Goal: Task Accomplishment & Management: Manage account settings

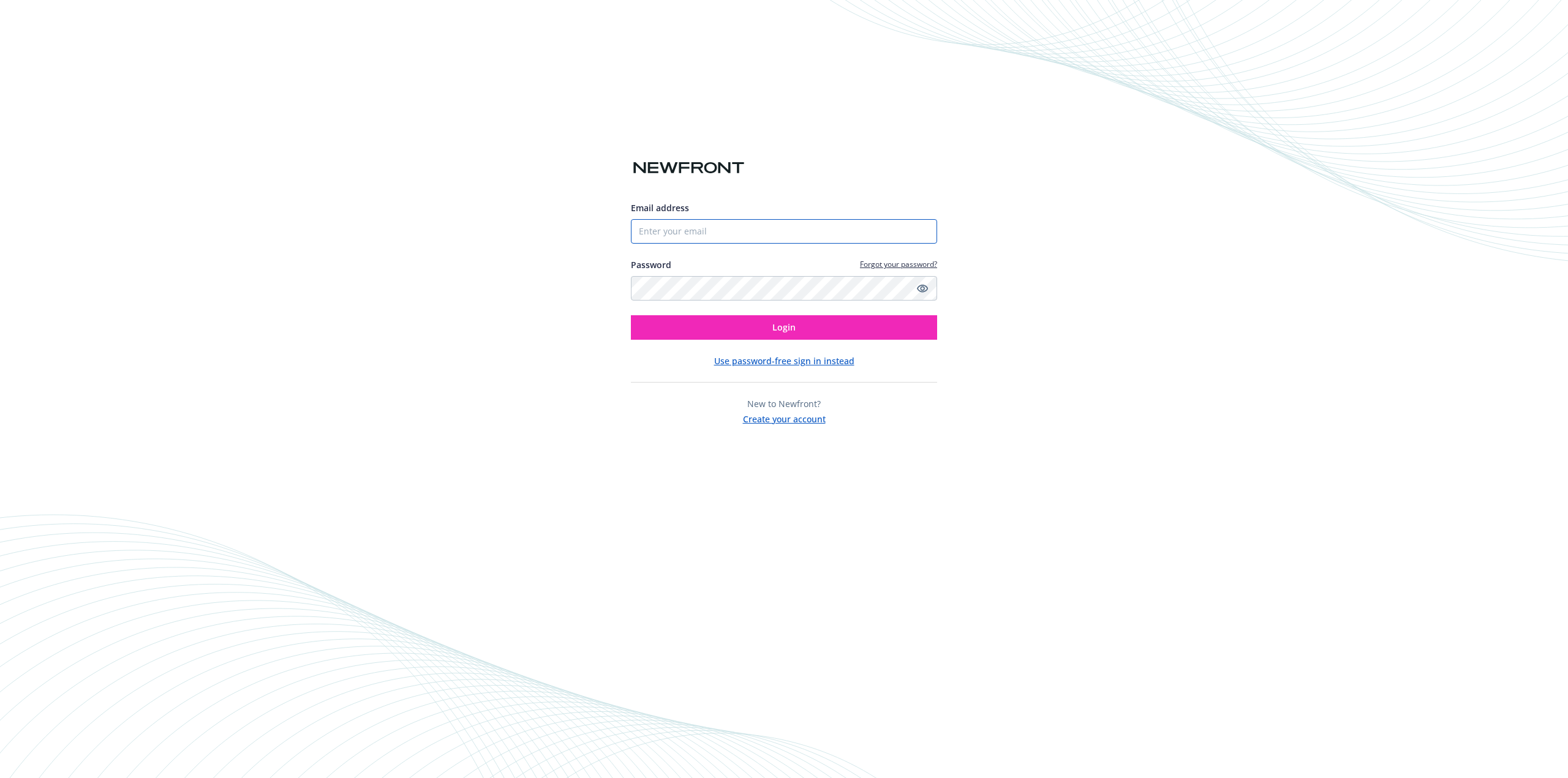
click at [718, 230] on input "Email address" at bounding box center [783, 231] width 306 height 25
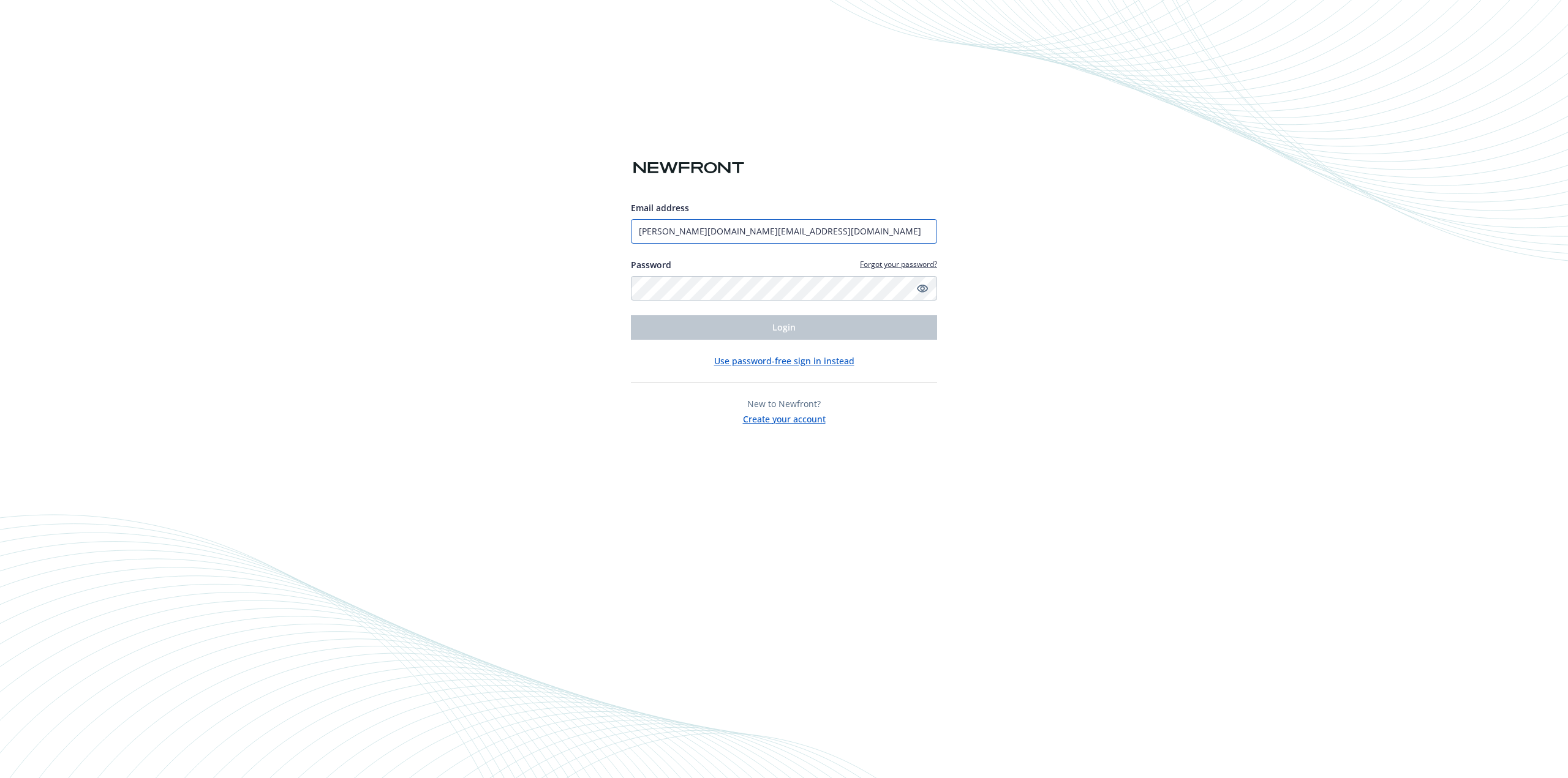
type input "[PERSON_NAME][DOMAIN_NAME][EMAIL_ADDRESS][DOMAIN_NAME]"
click at [630, 315] on button "Login" at bounding box center [783, 327] width 306 height 25
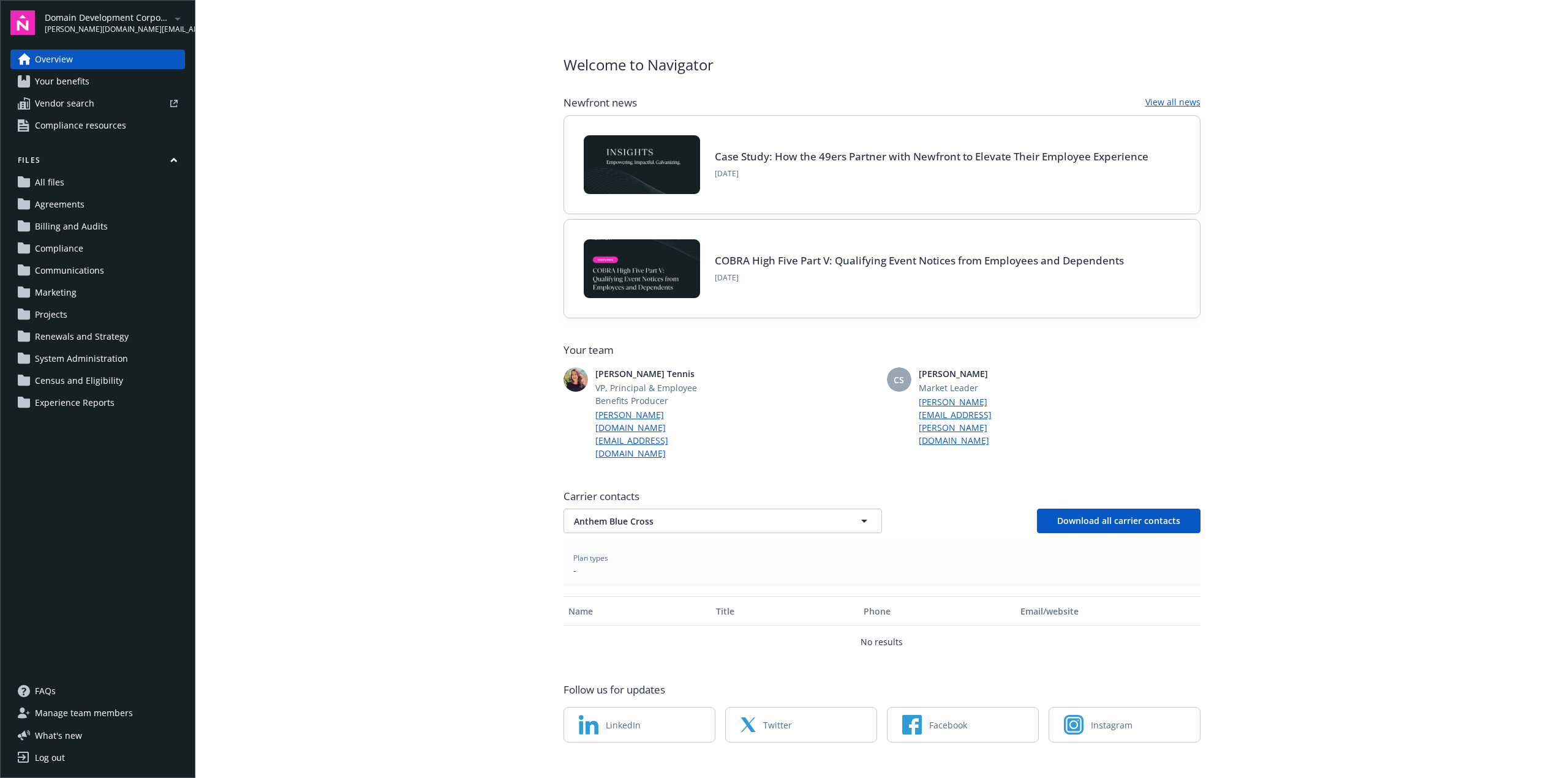
click at [173, 19] on icon "arrowDropDown" at bounding box center [177, 19] width 15 height 15
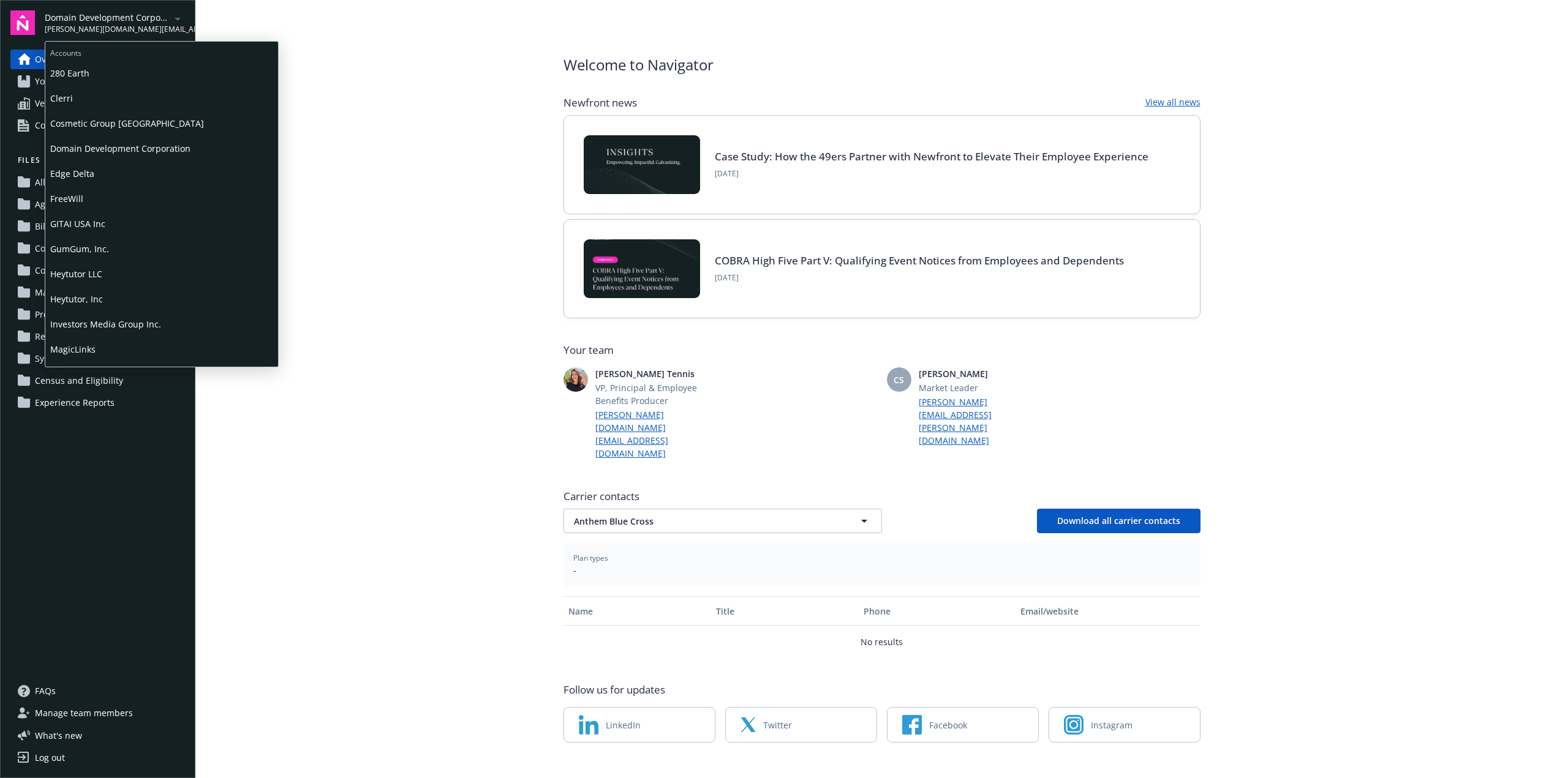
click at [103, 250] on span "GumGum, Inc." at bounding box center [162, 249] width 223 height 25
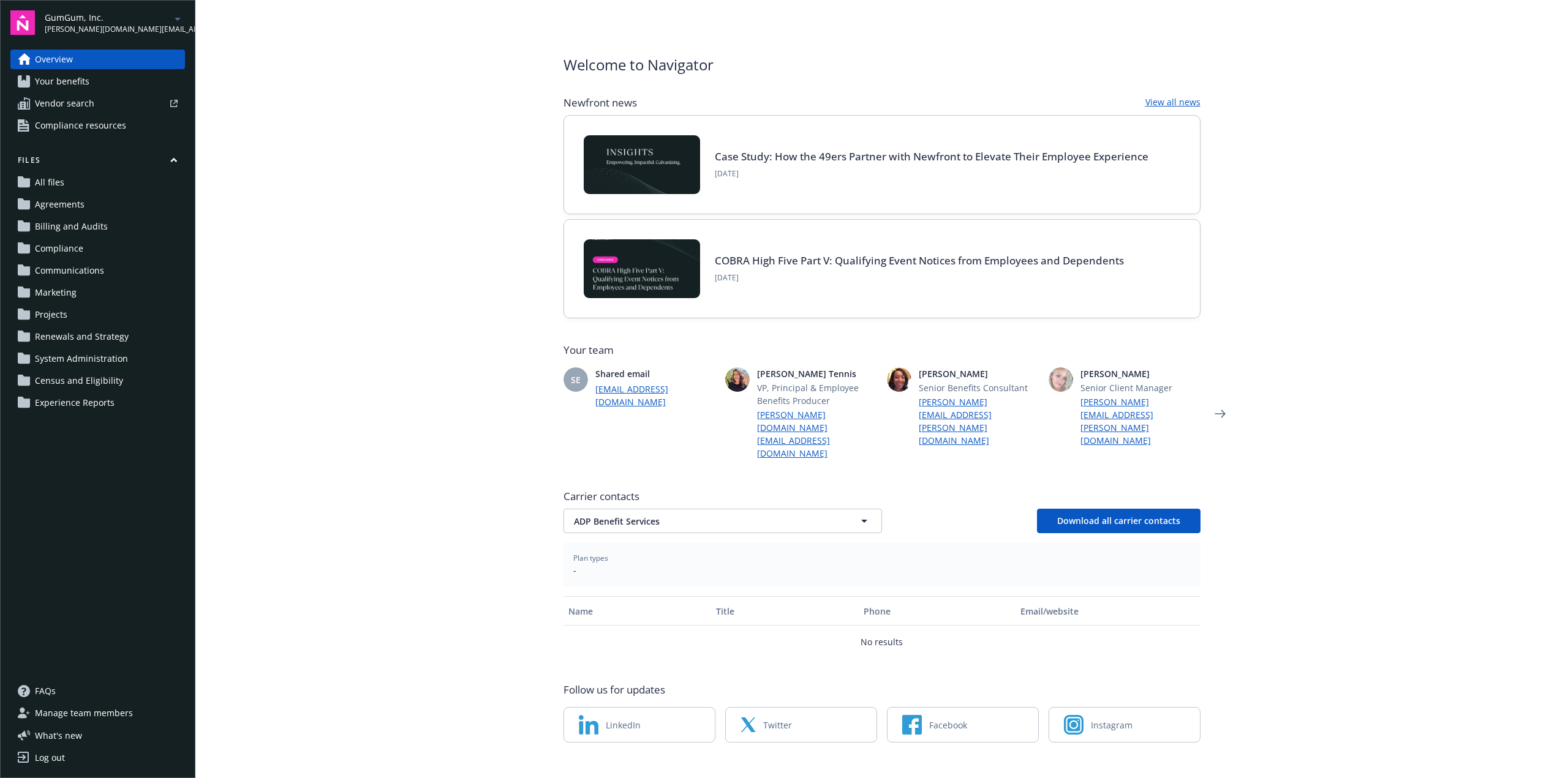
click at [100, 332] on span "Renewals and Strategy" at bounding box center [81, 337] width 94 height 20
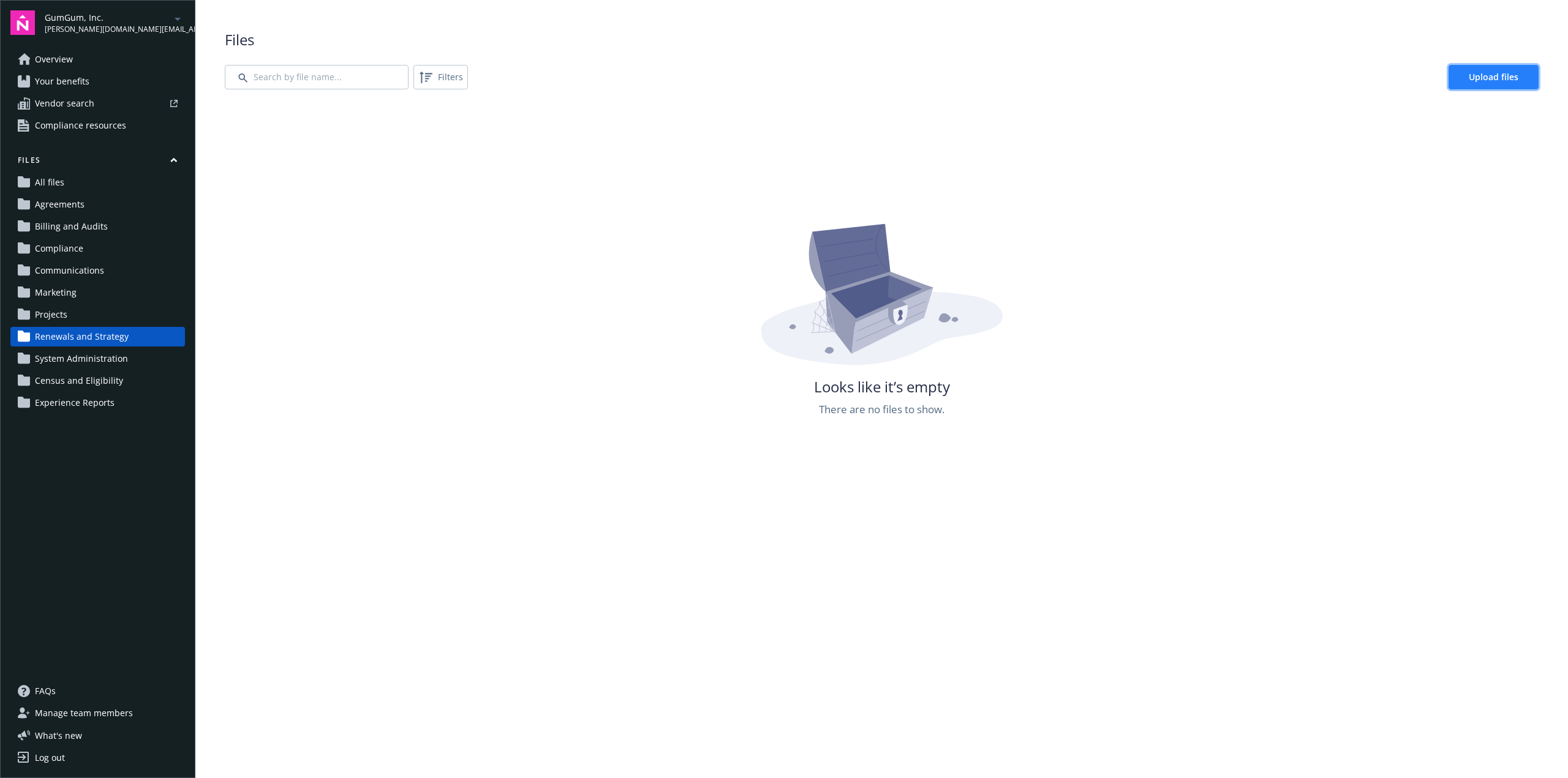
click at [1484, 71] on span "Upload files" at bounding box center [1494, 77] width 50 height 12
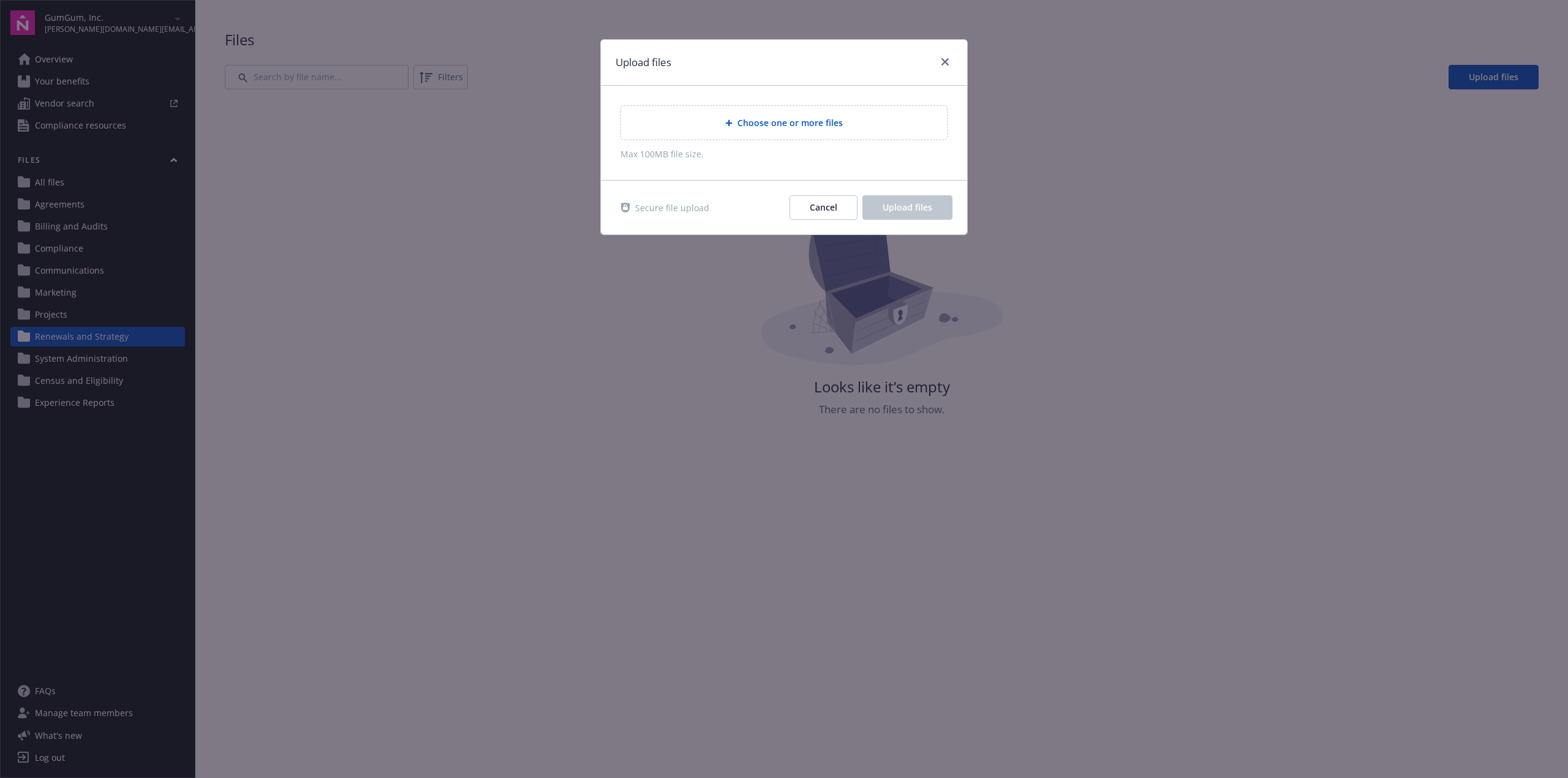
click at [825, 118] on span "Choose one or more files" at bounding box center [790, 122] width 105 height 13
click at [767, 118] on span "Choose one or more files" at bounding box center [790, 122] width 105 height 13
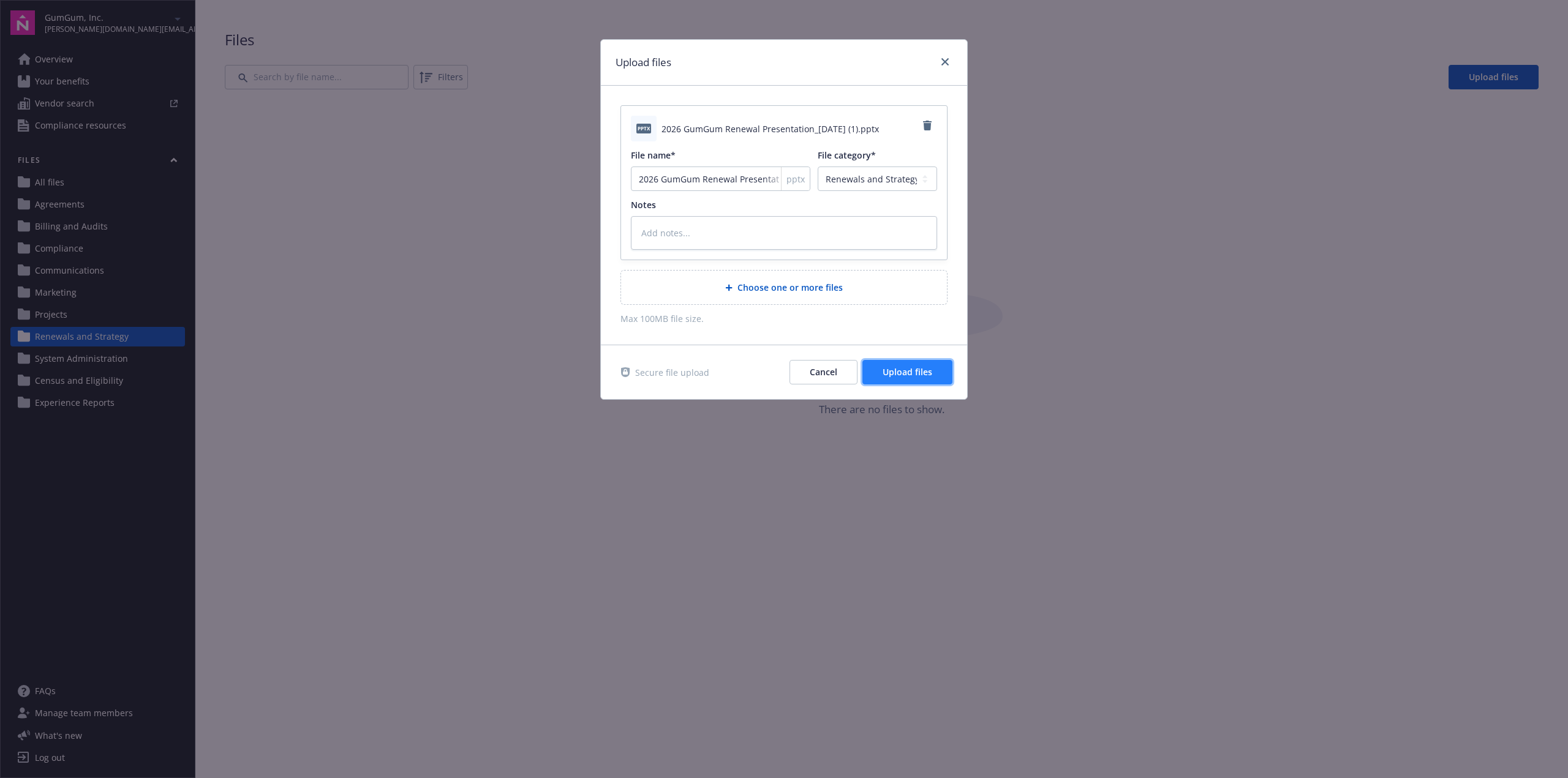
click at [892, 373] on span "Upload files" at bounding box center [907, 373] width 50 height 12
type textarea "x"
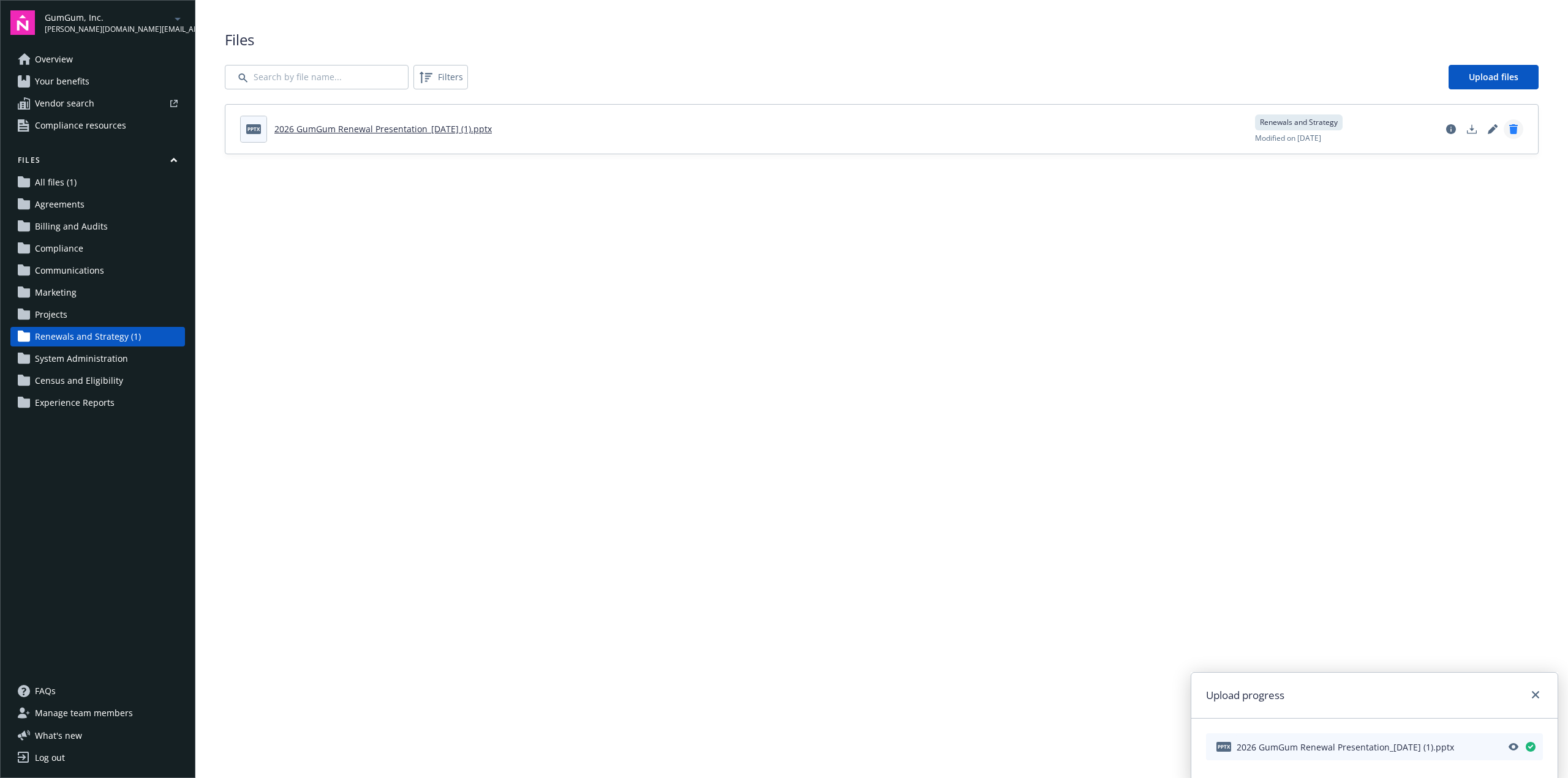
click at [1515, 130] on icon "Delete document" at bounding box center [1513, 129] width 9 height 10
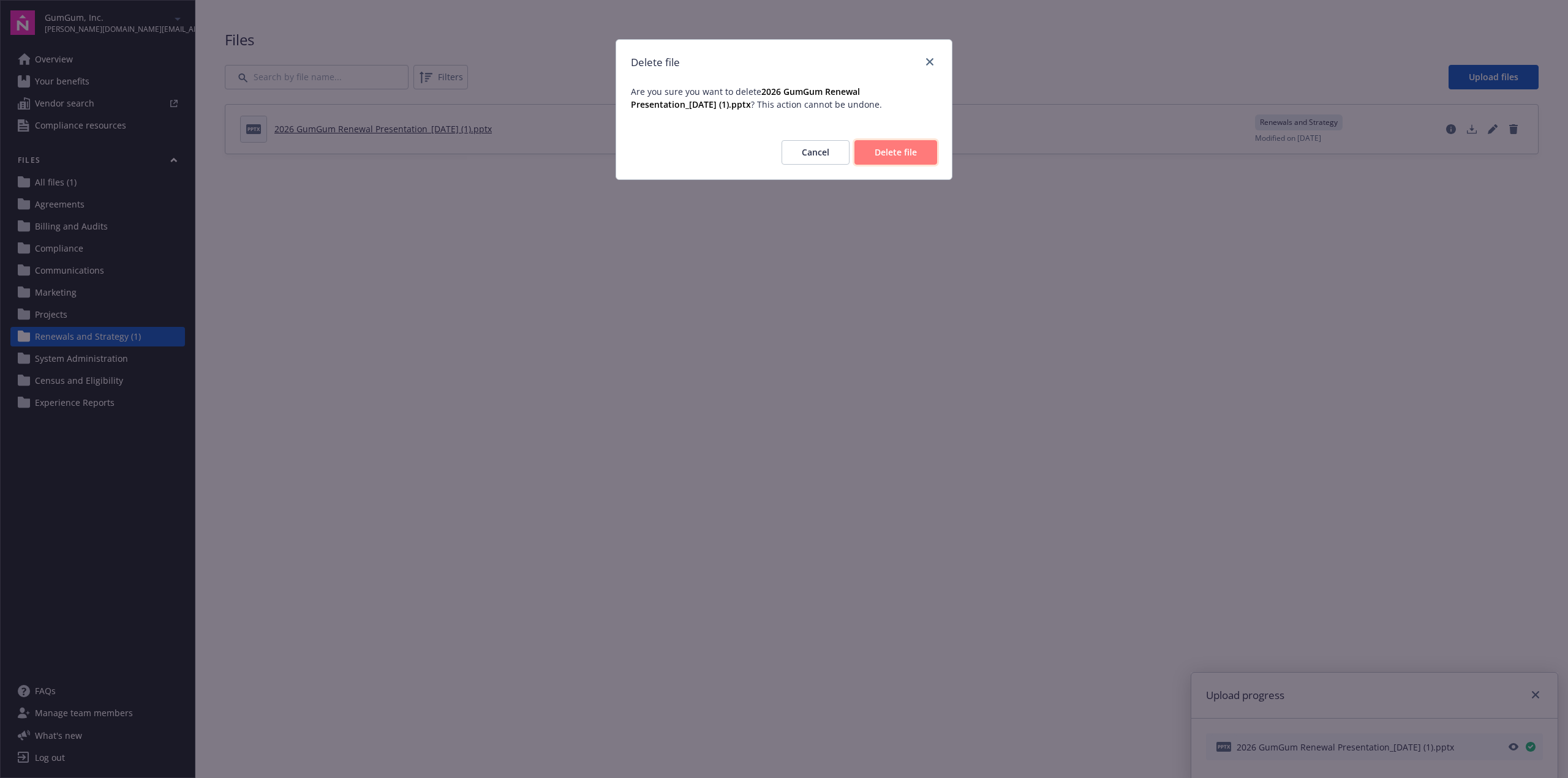
click at [897, 155] on span "Delete file" at bounding box center [895, 153] width 43 height 12
